Goal: Task Accomplishment & Management: Use online tool/utility

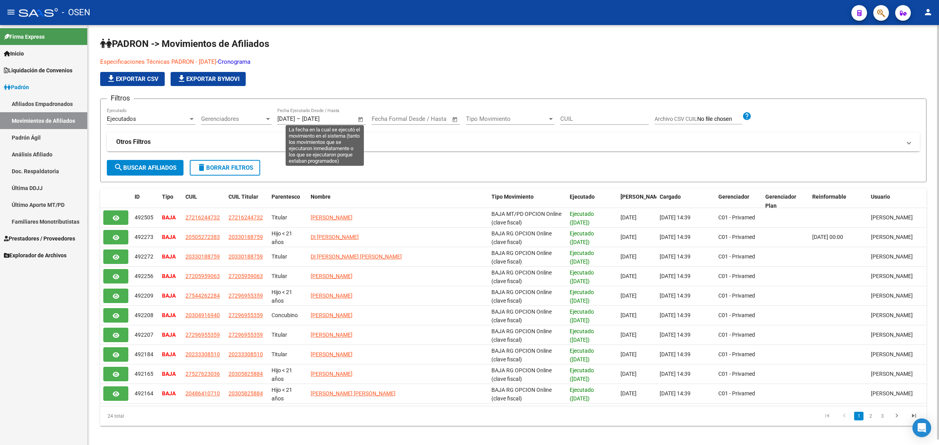
click at [315, 119] on div "[DATE] [DATE] – [DATE] [DATE]" at bounding box center [317, 118] width 79 height 7
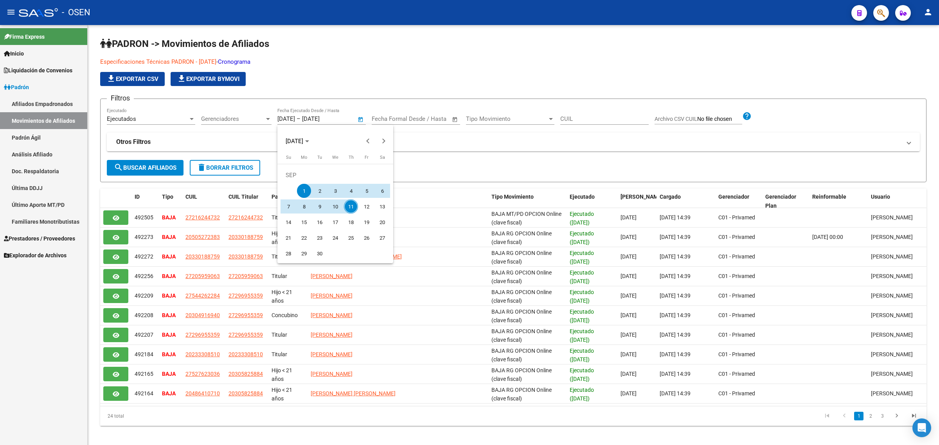
click at [429, 160] on div at bounding box center [469, 222] width 939 height 445
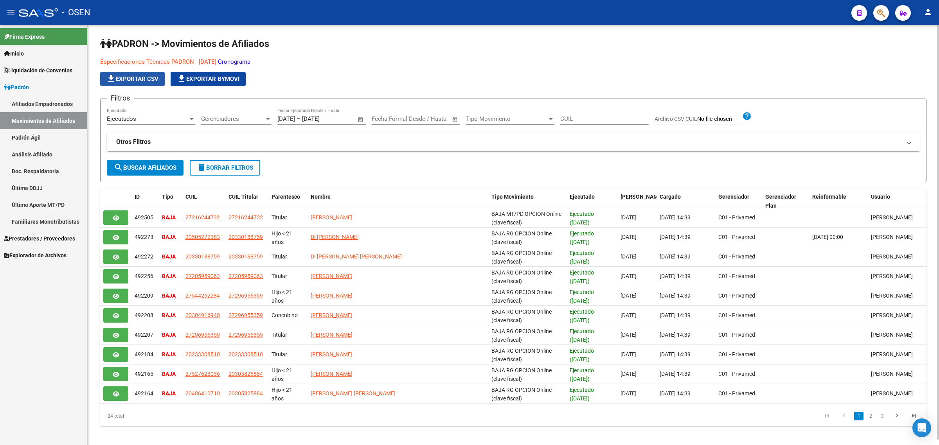
click at [120, 77] on span "file_download Exportar CSV" at bounding box center [132, 79] width 52 height 7
click at [362, 150] on mat-expansion-panel-header "Otros Filtros" at bounding box center [513, 142] width 813 height 19
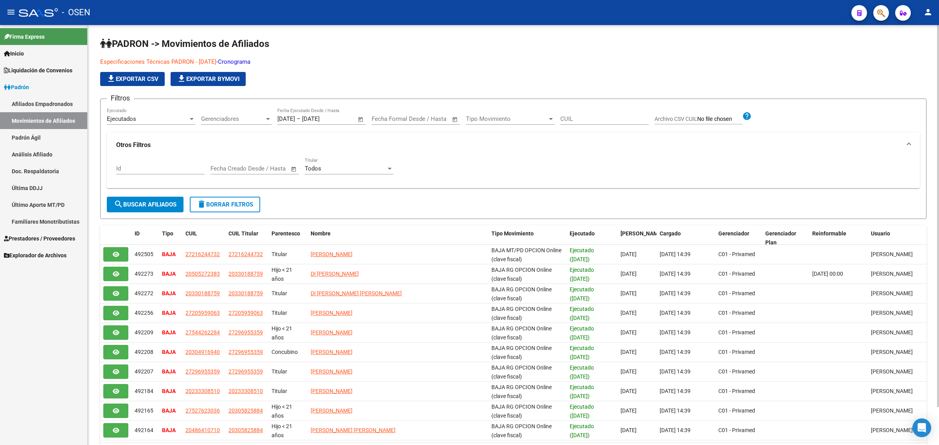
click at [380, 154] on mat-expansion-panel-header "Otros Filtros" at bounding box center [513, 145] width 813 height 25
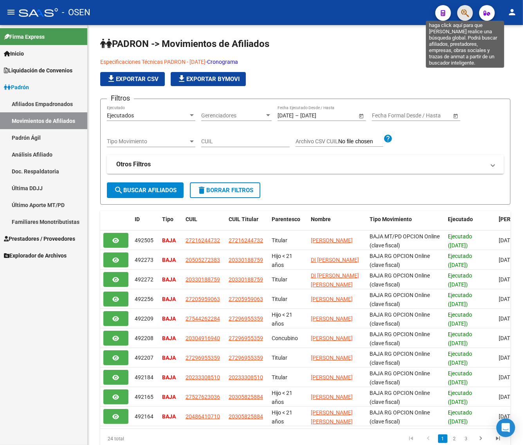
click at [465, 12] on icon "button" at bounding box center [465, 13] width 8 height 9
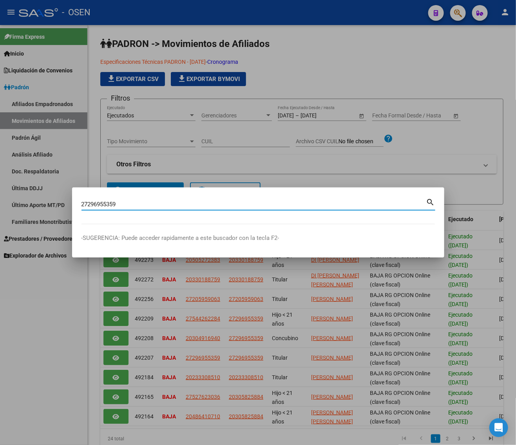
type input "27296955359"
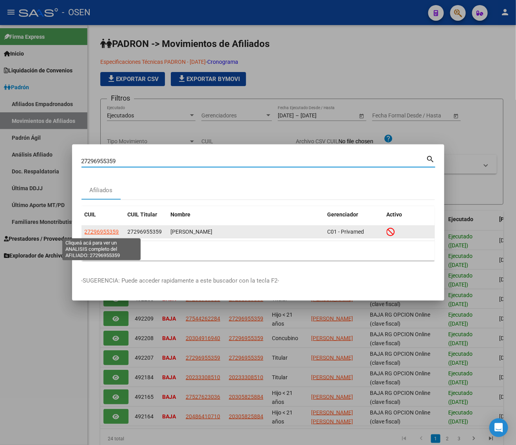
click at [101, 233] on span "27296955359" at bounding box center [102, 232] width 34 height 6
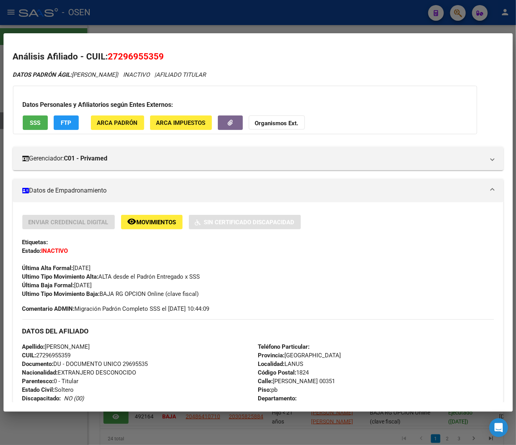
click at [39, 121] on span "SSS" at bounding box center [35, 122] width 11 height 7
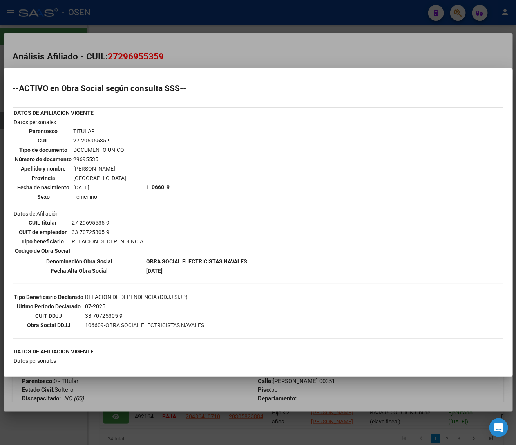
click at [285, 48] on div at bounding box center [258, 222] width 516 height 445
